Goal: Task Accomplishment & Management: Understand process/instructions

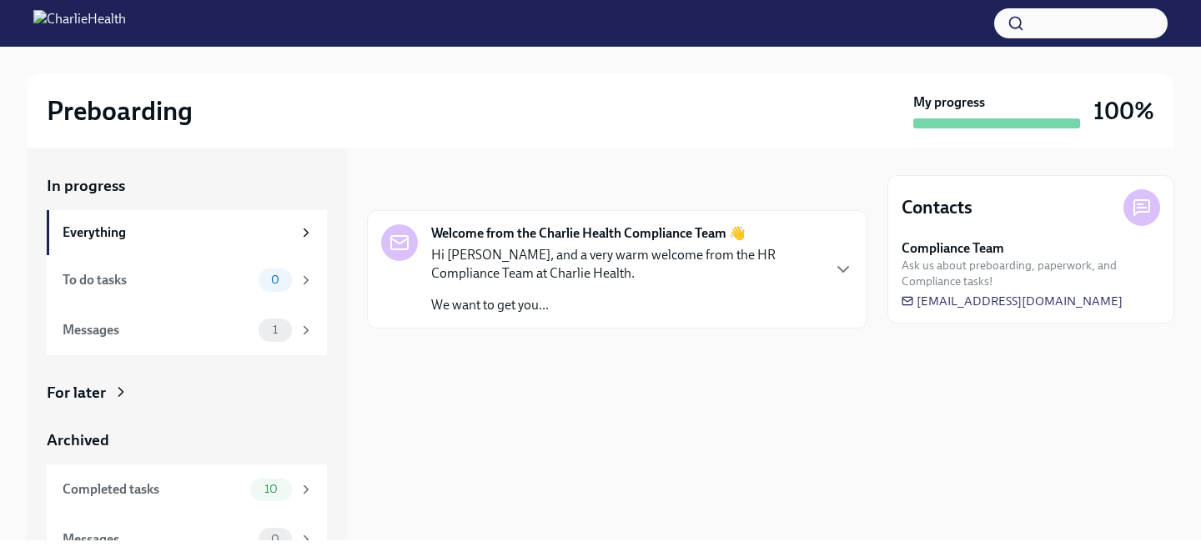
click at [499, 143] on div "Preboarding My progress 100%" at bounding box center [601, 110] width 1148 height 75
click at [598, 121] on div "Preboarding" at bounding box center [477, 110] width 860 height 33
click at [126, 25] on img at bounding box center [79, 23] width 93 height 27
click at [45, 23] on img at bounding box center [79, 23] width 93 height 27
click at [606, 173] on div "In progress Welcome from the Charlie Health Compliance Team 👋 Hi Holly, and a v…" at bounding box center [617, 344] width 500 height 392
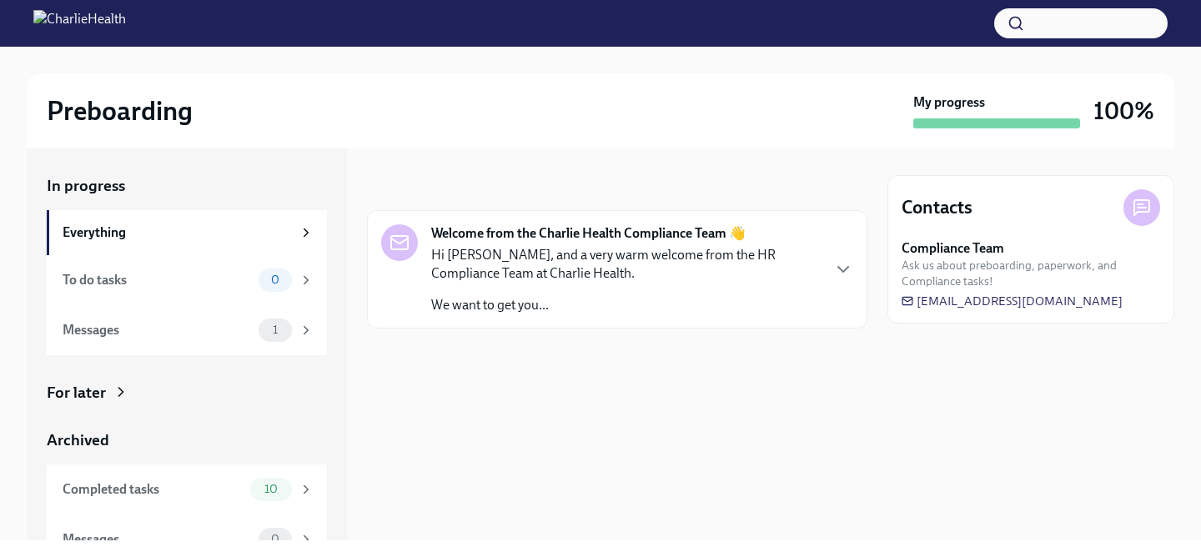
click at [606, 173] on div "In progress Welcome from the Charlie Health Compliance Team 👋 Hi Holly, and a v…" at bounding box center [617, 344] width 500 height 392
click at [303, 229] on icon at bounding box center [306, 232] width 15 height 15
click at [662, 348] on div at bounding box center [617, 355] width 500 height 53
click at [560, 155] on div "In progress Welcome from the Charlie Health Compliance Team 👋 Hi Holly, and a v…" at bounding box center [617, 344] width 500 height 392
click at [126, 32] on img at bounding box center [79, 23] width 93 height 27
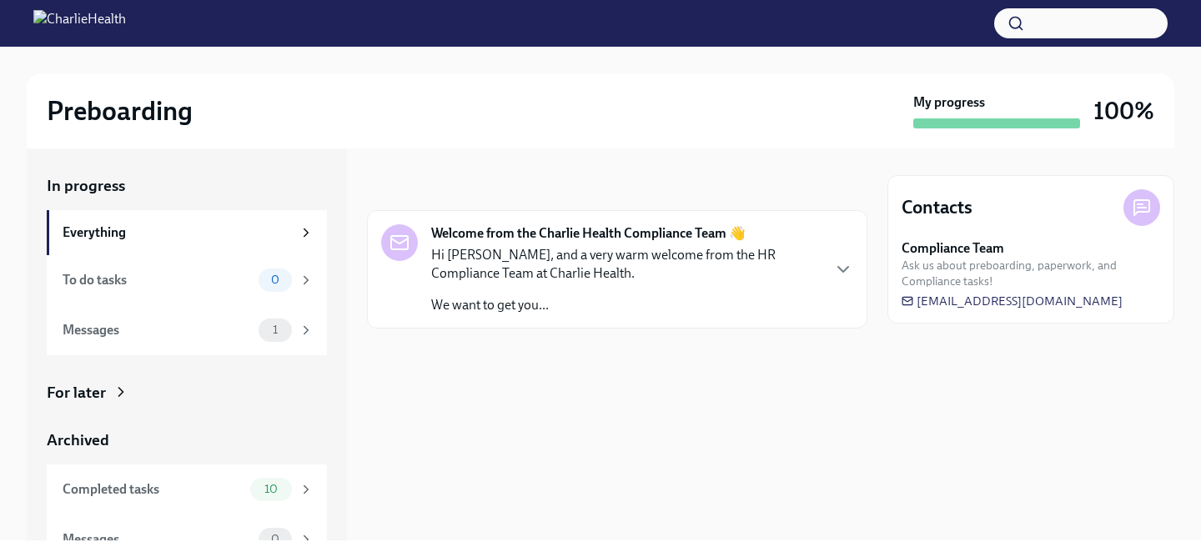
click at [40, 20] on img at bounding box center [79, 23] width 93 height 27
click at [450, 186] on div "In progress" at bounding box center [617, 186] width 500 height 22
click at [620, 427] on div "In progress Welcome from the Charlie Health Compliance Team 👋 Hi Holly, and a v…" at bounding box center [617, 344] width 500 height 392
click at [400, 410] on div "In progress Welcome from the Charlie Health Compliance Team 👋 Hi Holly, and a v…" at bounding box center [617, 344] width 500 height 392
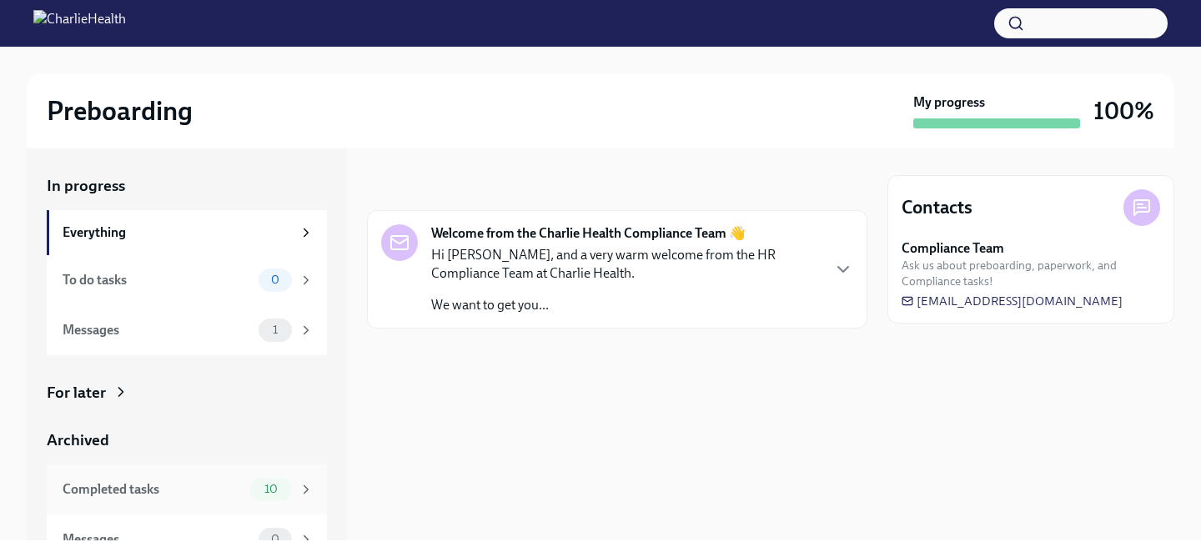
click at [256, 487] on span "10" at bounding box center [270, 489] width 33 height 13
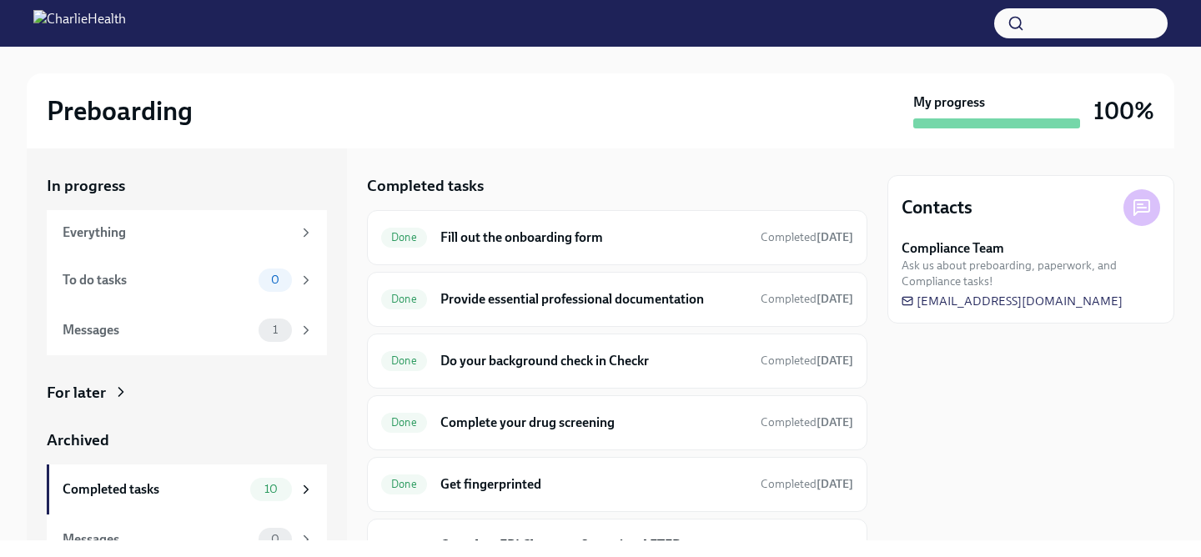
click at [623, 149] on div "Completed tasks Done Fill out the onboarding form Completed 8 days ago Done Pro…" at bounding box center [617, 344] width 500 height 392
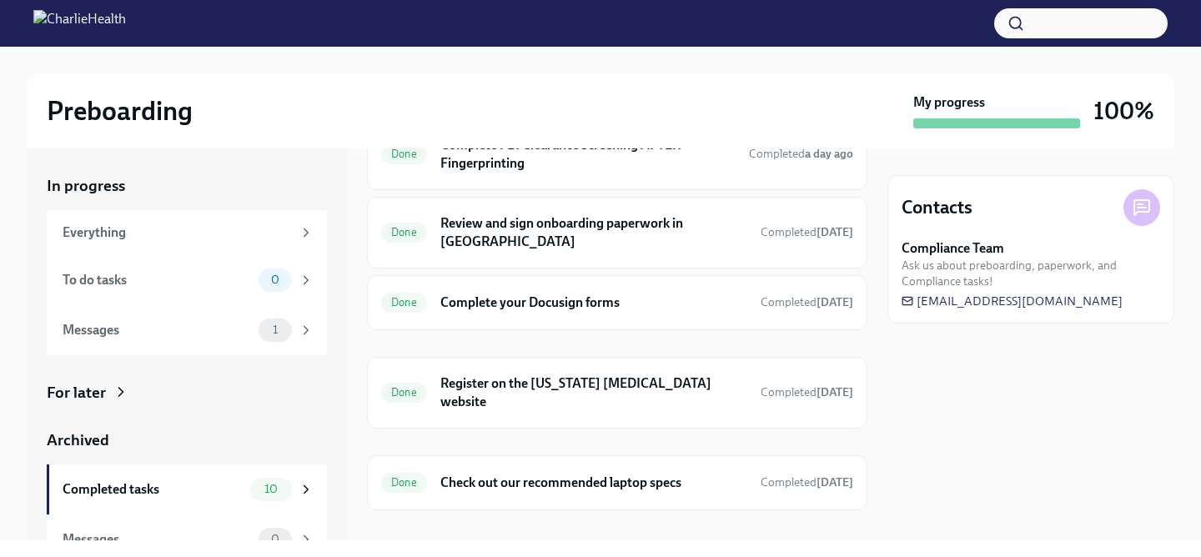
scroll to position [406, 0]
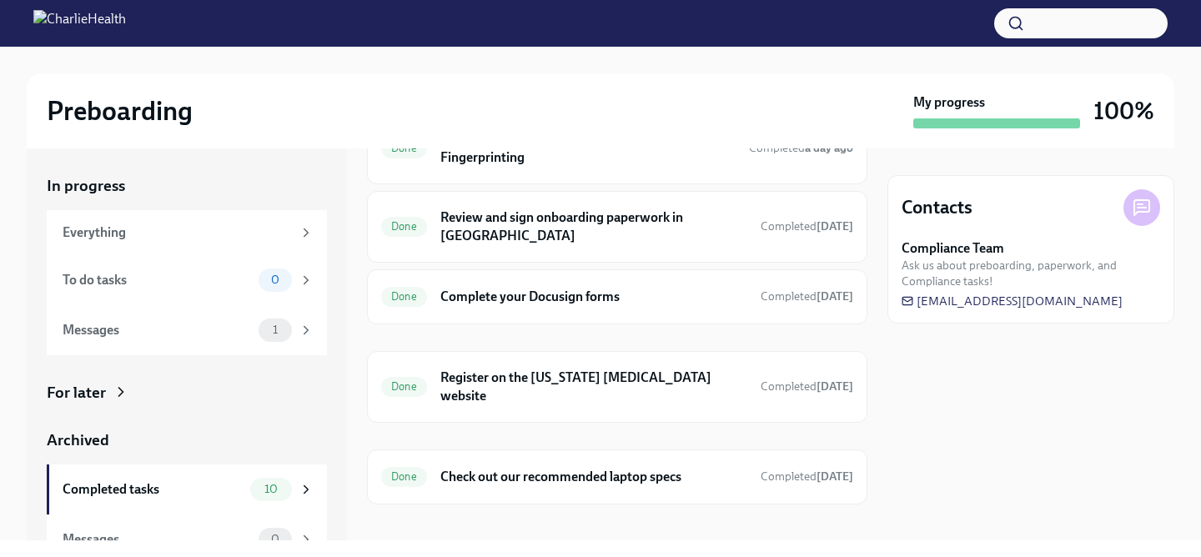
click at [1117, 408] on div "Contacts Compliance Team Ask us about preboarding, paperwork, and Compliance ta…" at bounding box center [1030, 344] width 287 height 392
click at [687, 108] on div "Preboarding" at bounding box center [477, 110] width 860 height 33
click at [869, 231] on div "In progress Everything To do tasks 0 Messages 1 For later Archived Completed ta…" at bounding box center [601, 344] width 1148 height 392
click at [188, 232] on div "Everything" at bounding box center [177, 233] width 229 height 18
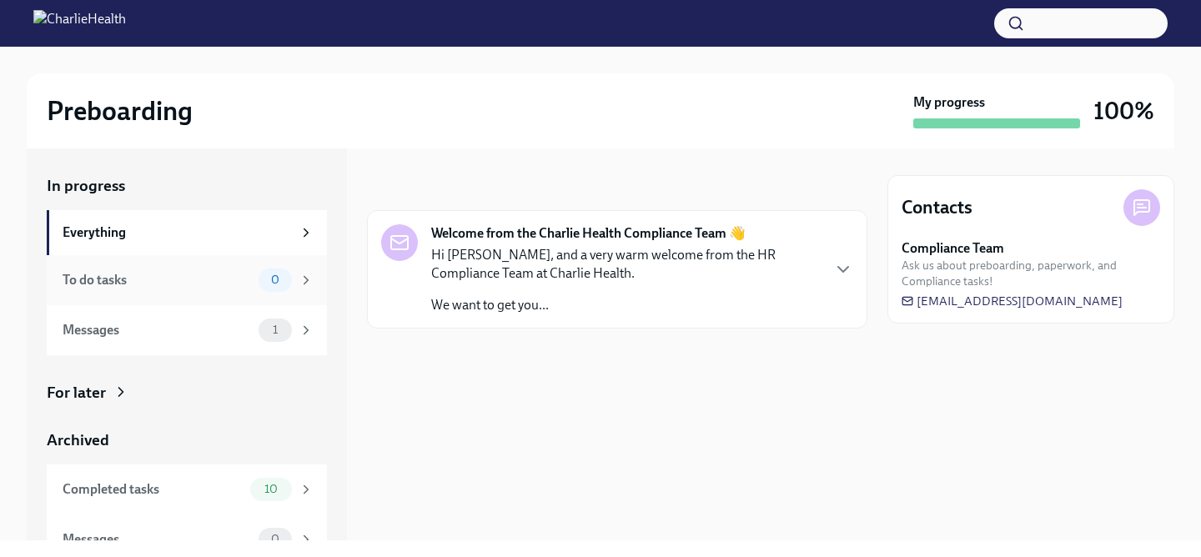
click at [183, 276] on div "To do tasks" at bounding box center [157, 280] width 189 height 18
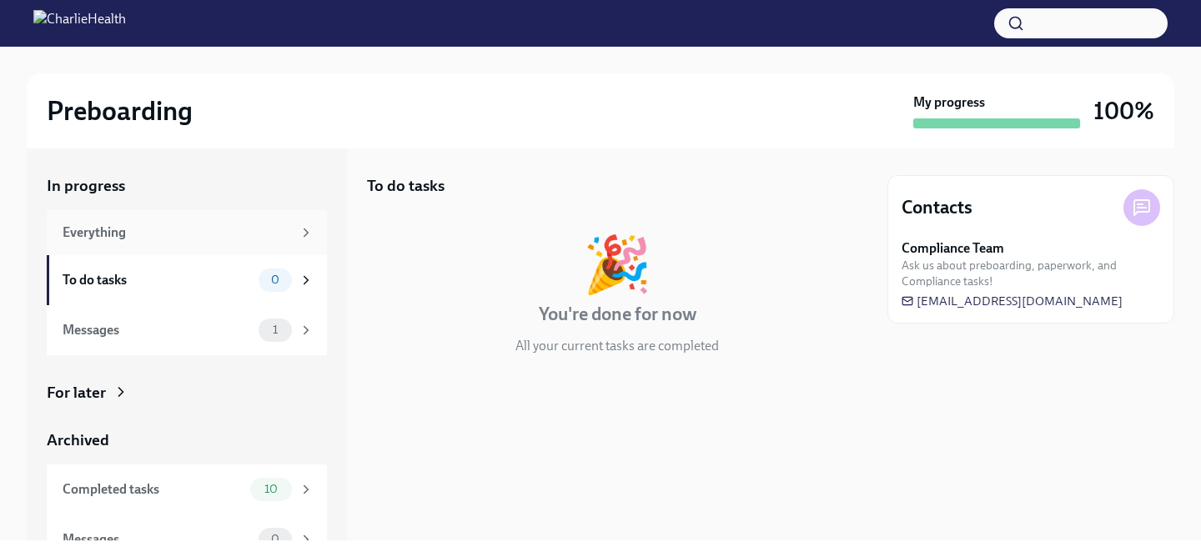
click at [290, 216] on div "Everything" at bounding box center [187, 232] width 280 height 45
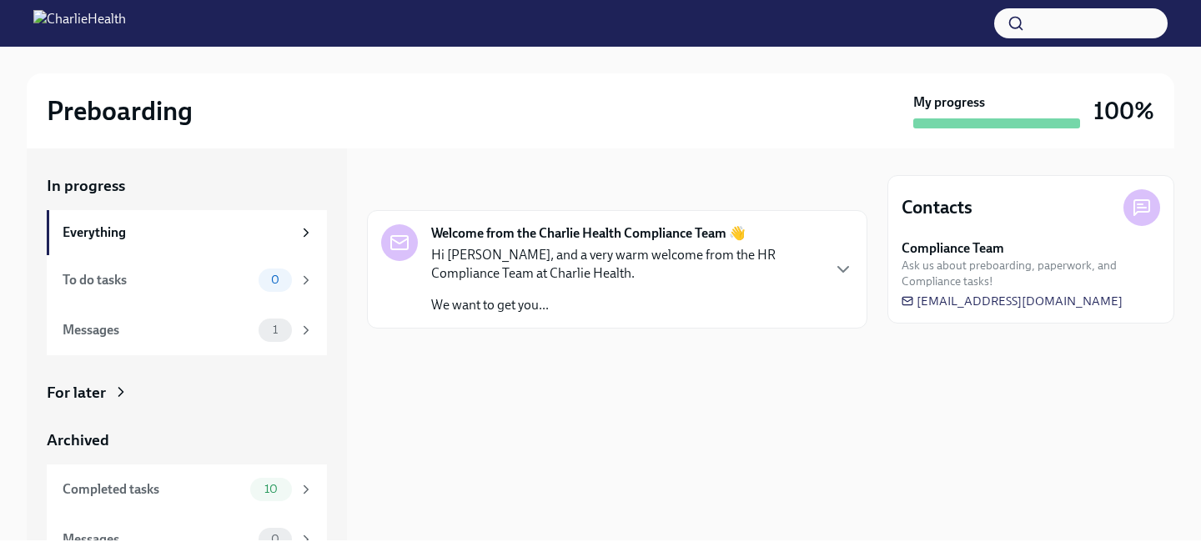
click at [605, 93] on div "Preboarding My progress 100%" at bounding box center [601, 110] width 1108 height 35
click at [650, 97] on div "Preboarding" at bounding box center [477, 110] width 860 height 33
